Goal: Check status: Check status

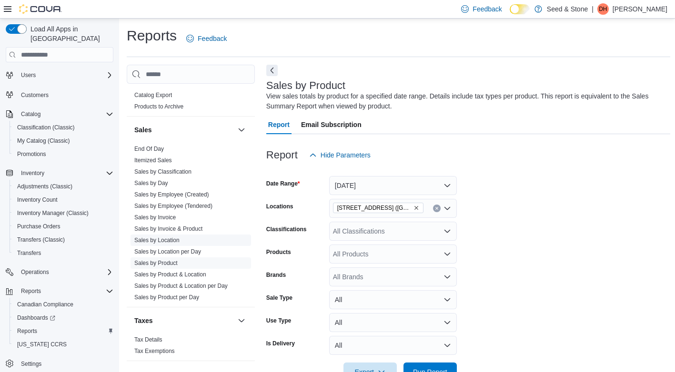
click at [157, 237] on link "Sales by Location" at bounding box center [156, 240] width 45 height 7
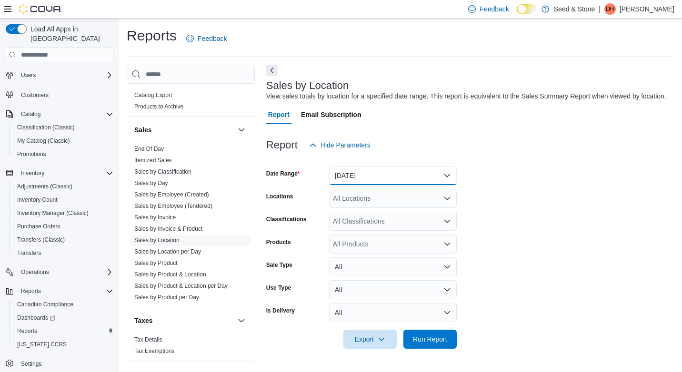
click at [446, 173] on button "[DATE]" at bounding box center [393, 175] width 128 height 19
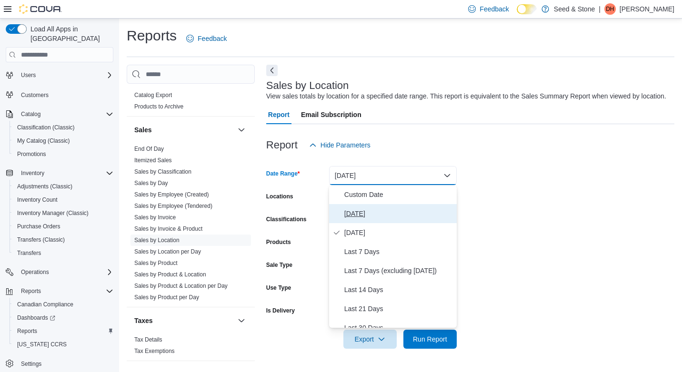
click at [352, 213] on span "[DATE]" at bounding box center [398, 213] width 109 height 11
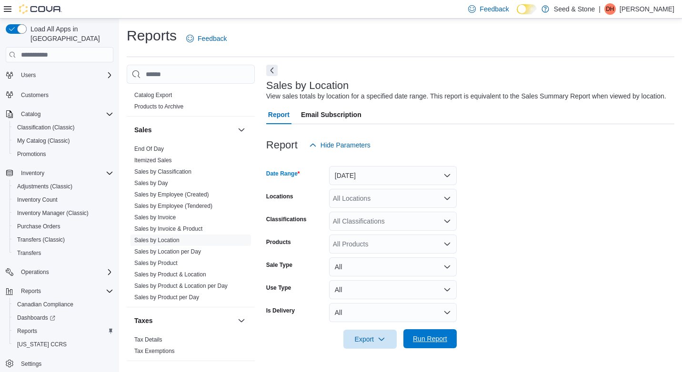
click at [436, 337] on span "Run Report" at bounding box center [430, 339] width 34 height 10
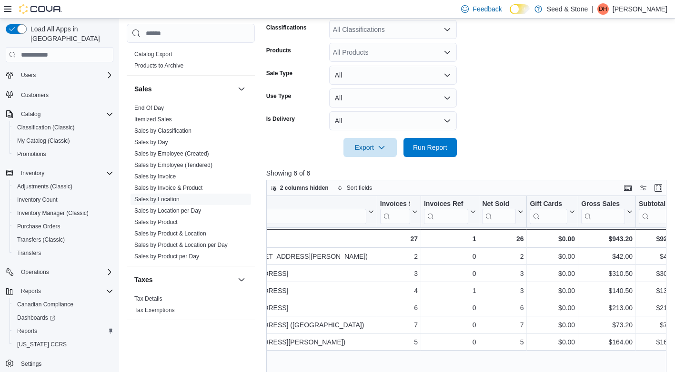
scroll to position [162, 0]
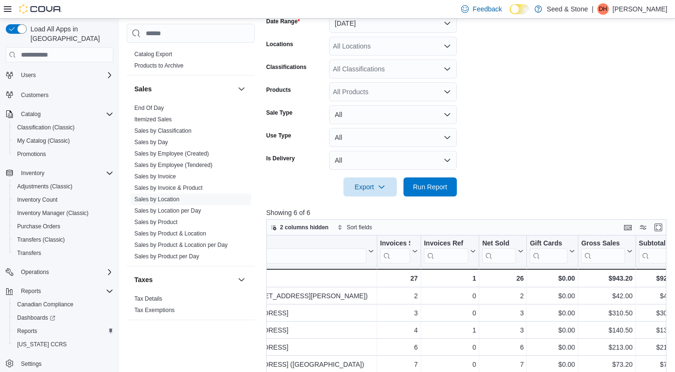
click at [477, 117] on form "Date Range [DATE] Locations All Locations Classifications All Classifications P…" at bounding box center [468, 99] width 404 height 194
click at [428, 182] on span "Run Report" at bounding box center [430, 187] width 34 height 10
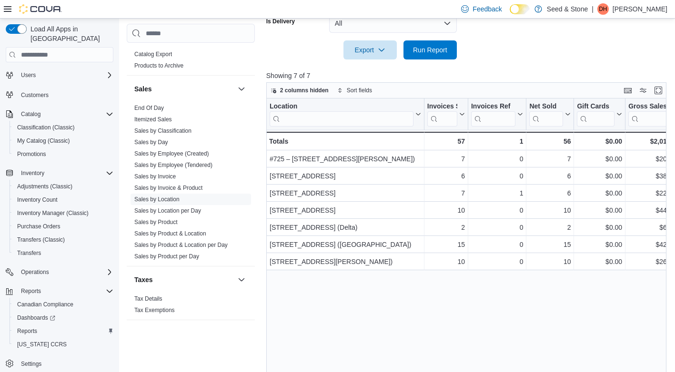
scroll to position [305, 0]
